Goal: Transaction & Acquisition: Purchase product/service

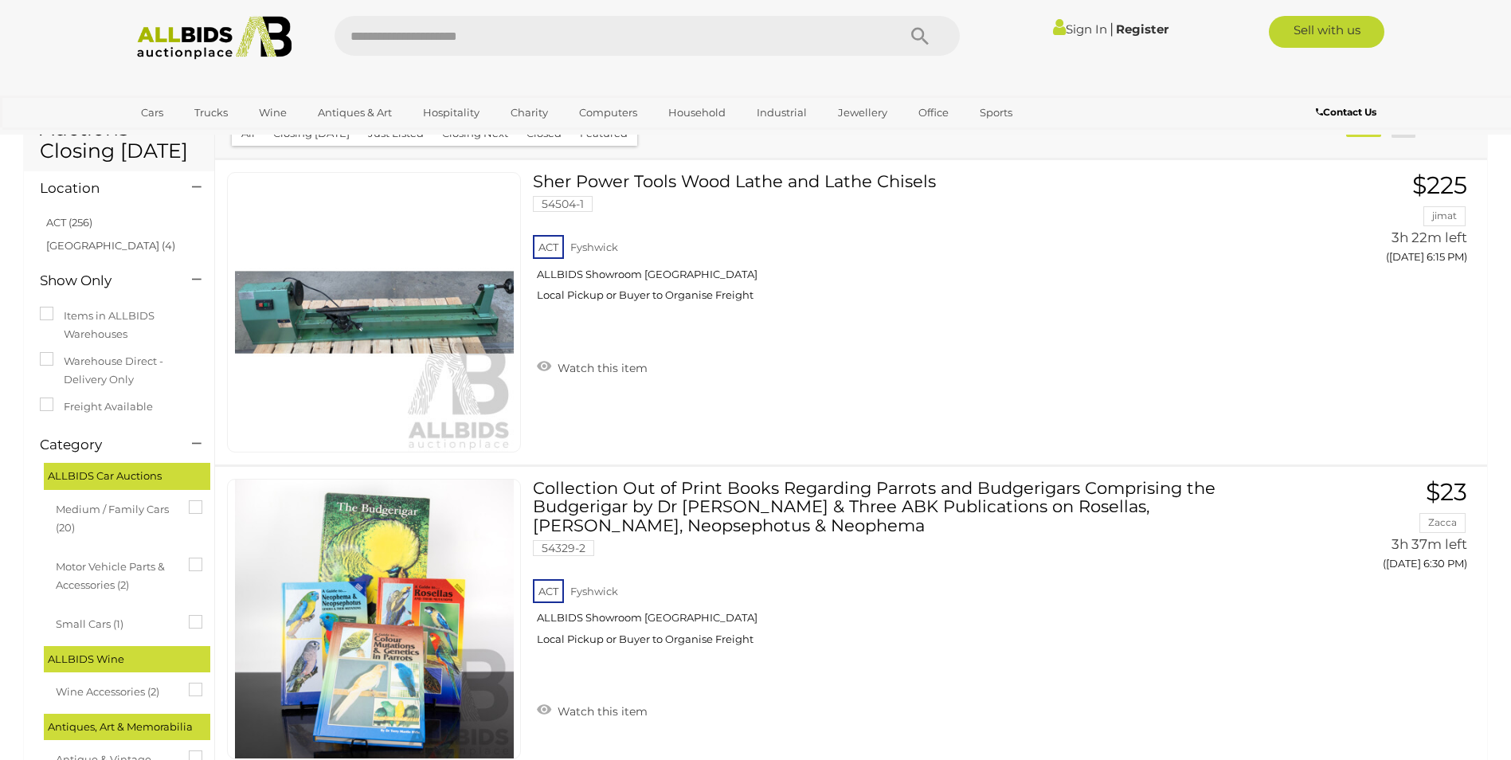
scroll to position [80, 0]
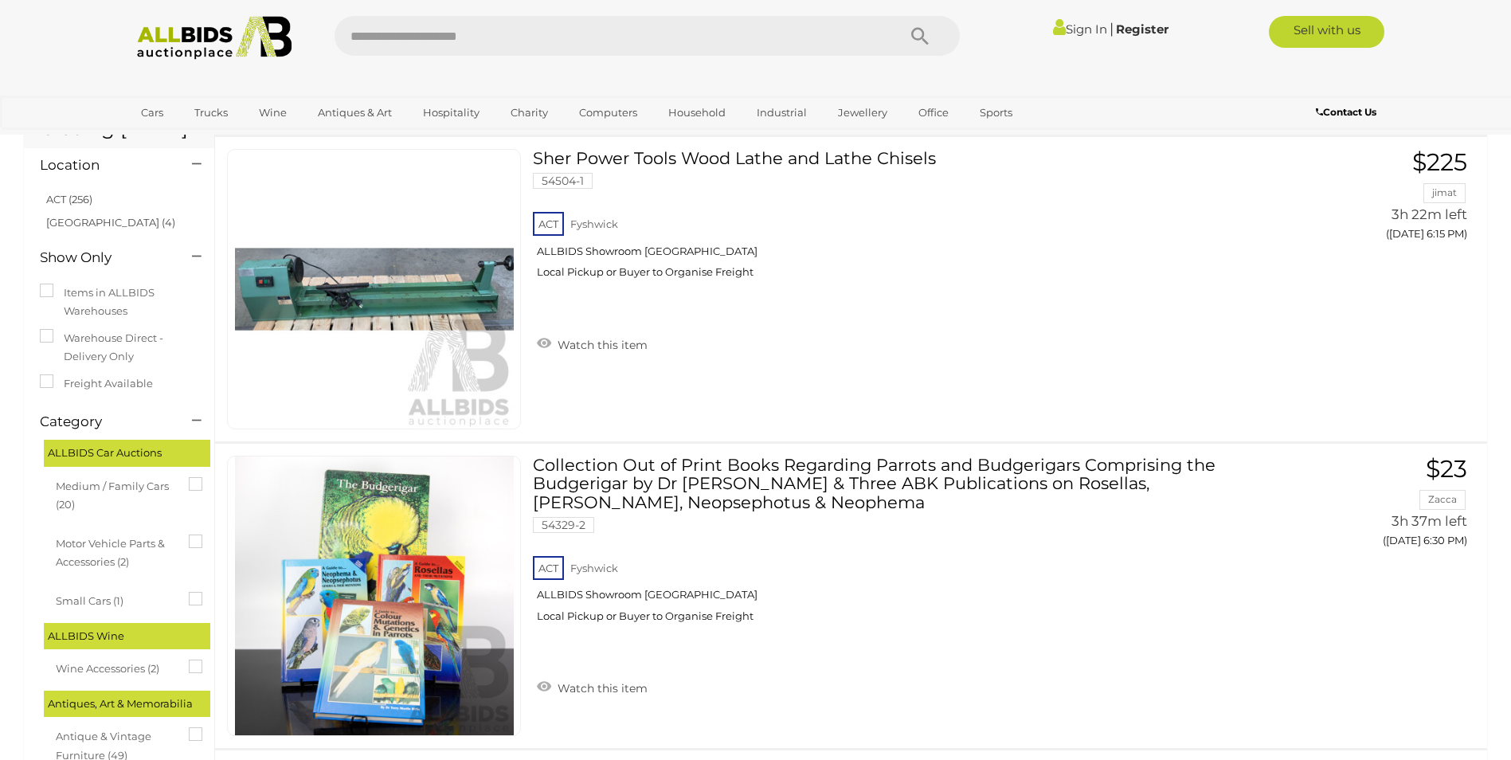
click at [118, 484] on span "Medium / Family Cars (20)" at bounding box center [115, 493] width 119 height 41
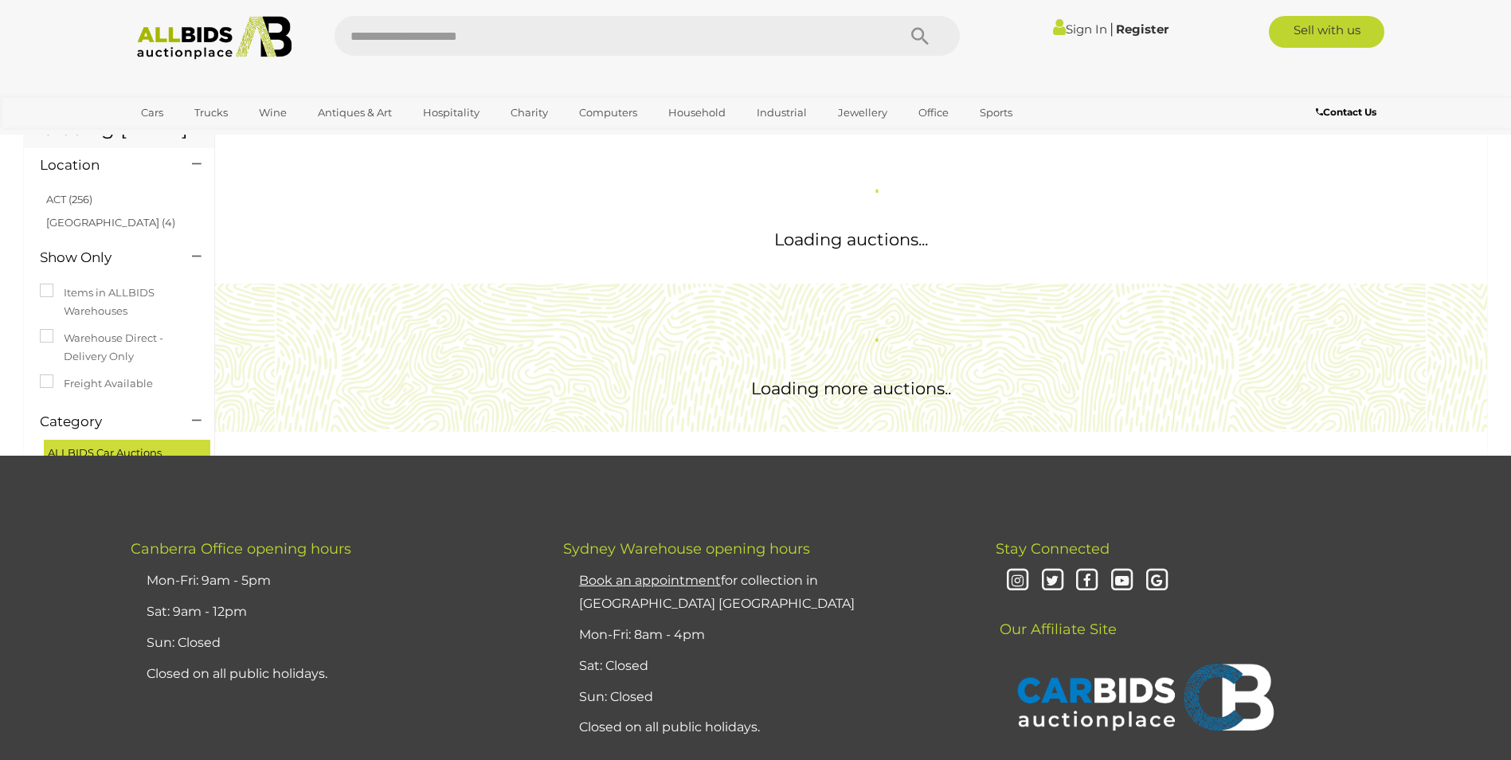
scroll to position [0, 0]
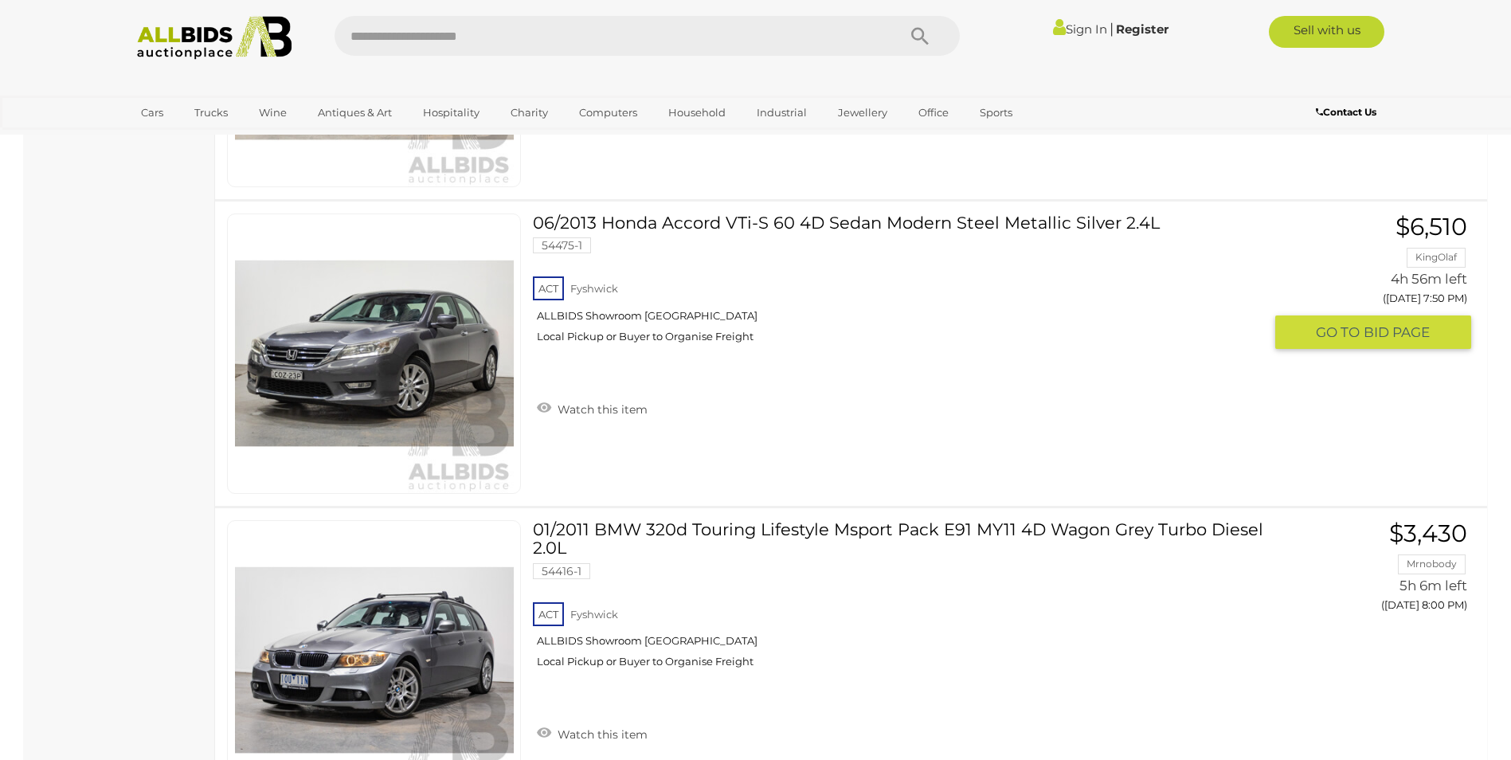
scroll to position [5258, 0]
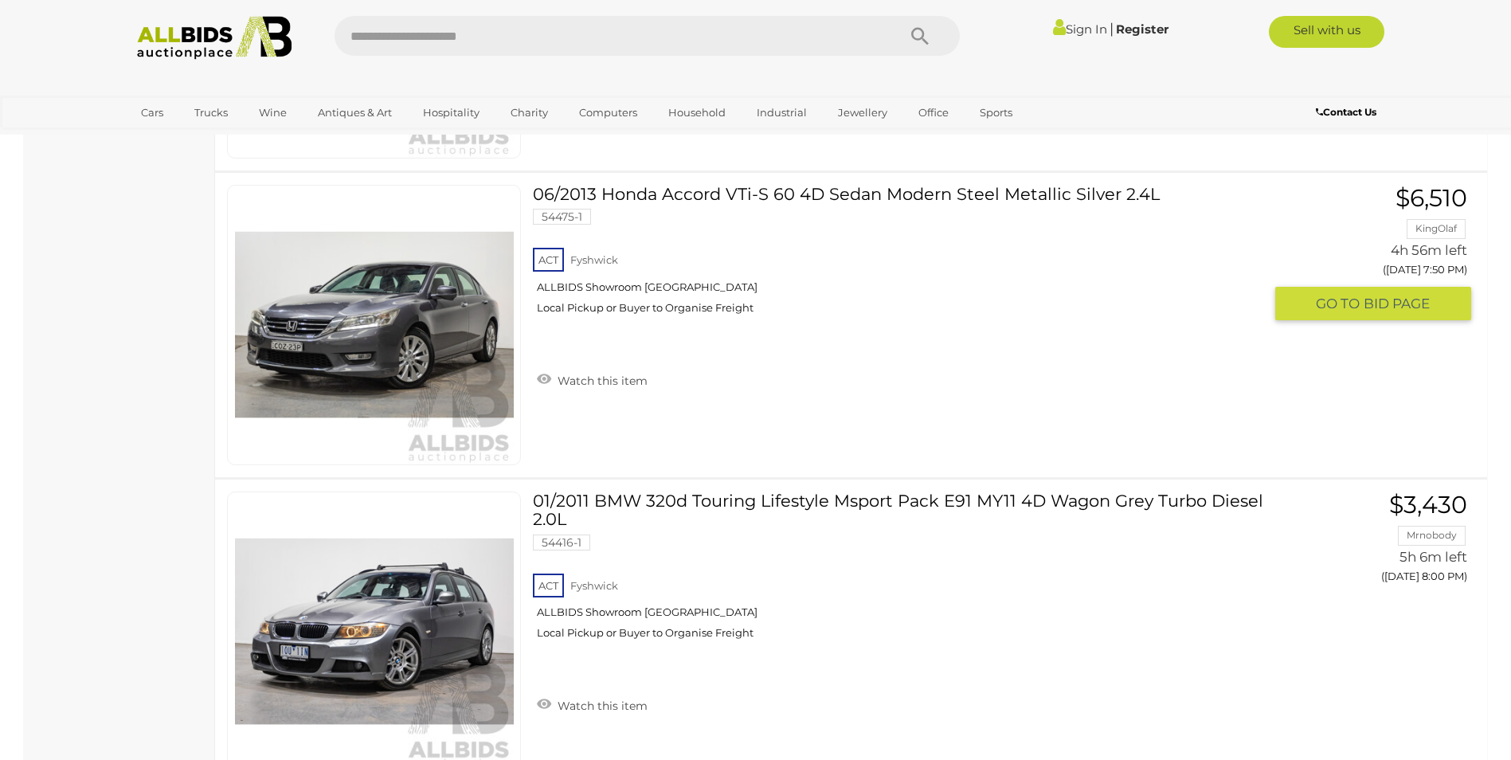
click at [700, 194] on link "06/2013 Honda Accord VTi-S 60 4D Sedan Modern Steel Metallic Silver 2.4L 54475-…" at bounding box center [904, 256] width 719 height 142
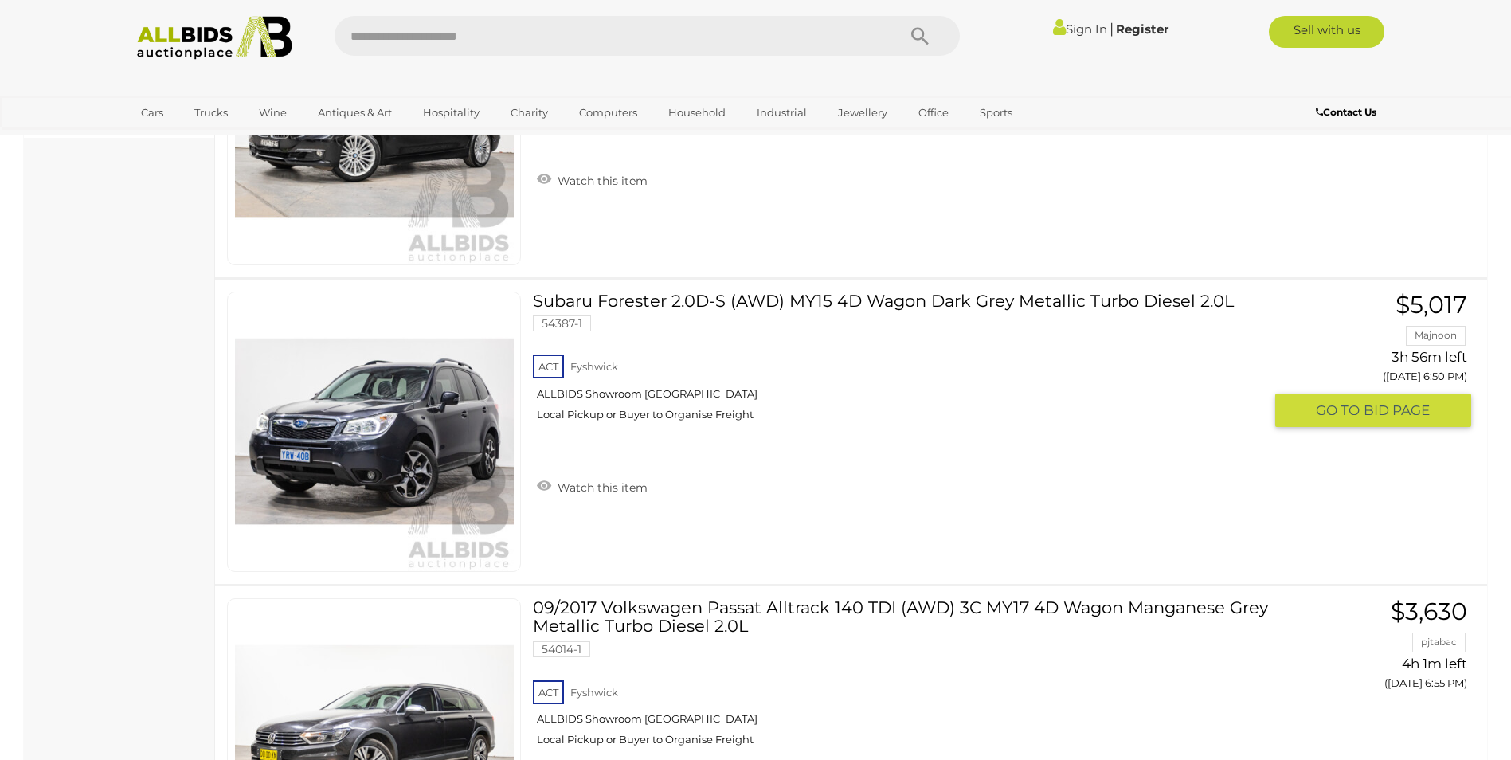
scroll to position [658, 0]
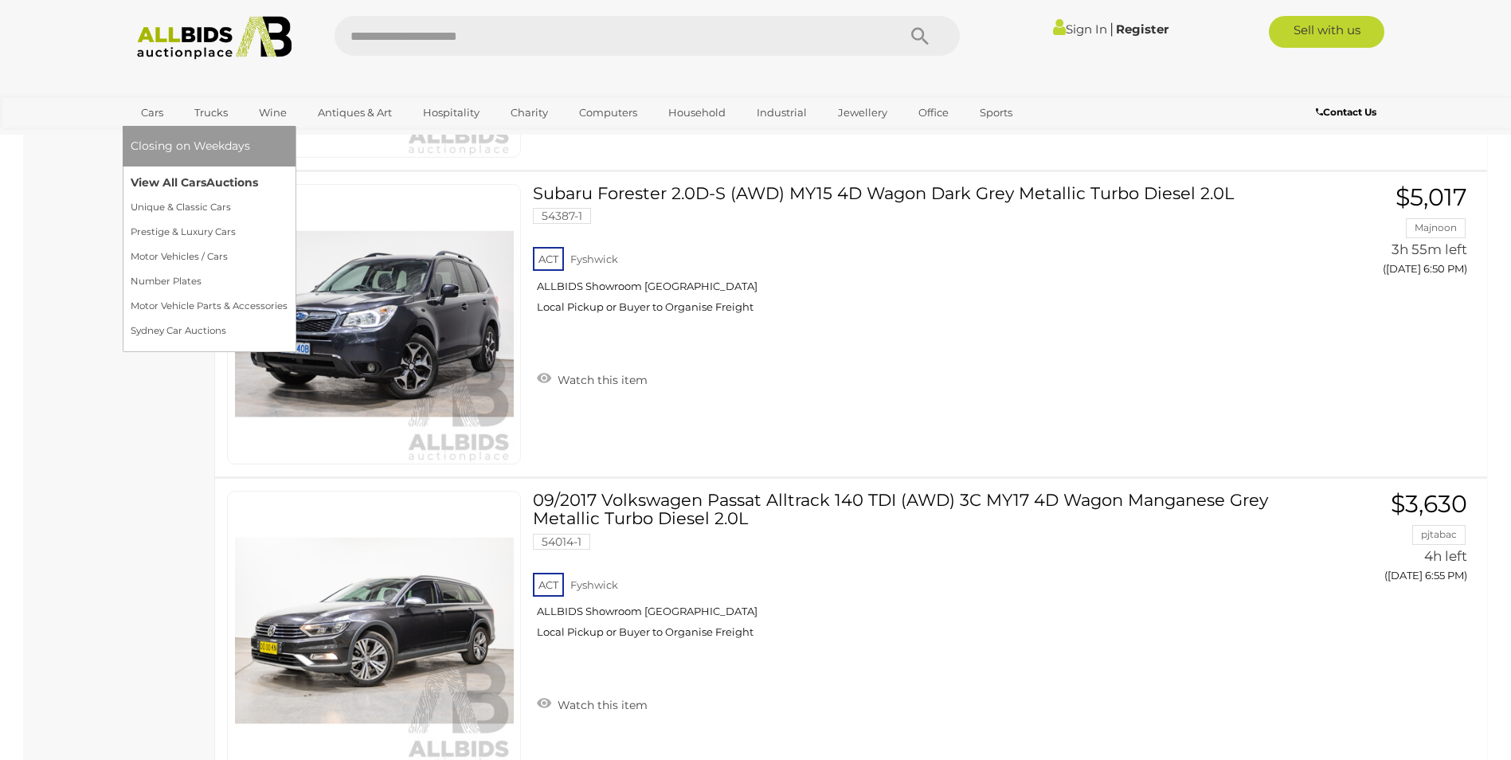
click at [194, 181] on link "View All Cars Auctions" at bounding box center [209, 182] width 157 height 25
